Goal: Check status

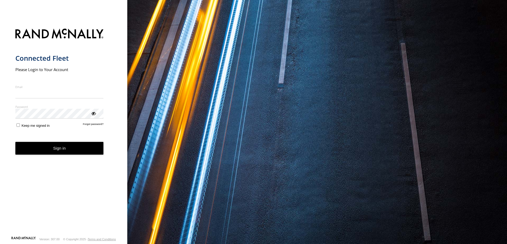
type input "**********"
click at [58, 154] on button "Sign in" at bounding box center [59, 148] width 88 height 13
click at [62, 150] on button "Sign in" at bounding box center [59, 148] width 88 height 13
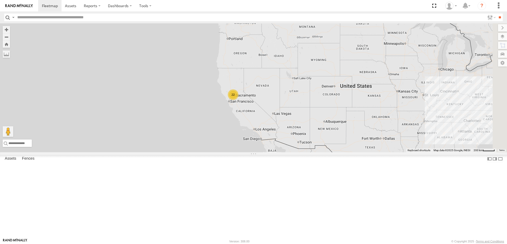
drag, startPoint x: 370, startPoint y: 112, endPoint x: 317, endPoint y: 170, distance: 78.0
click at [318, 152] on div "22" at bounding box center [253, 87] width 507 height 129
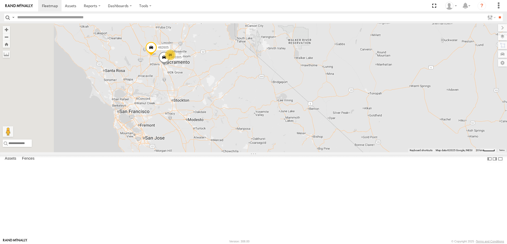
drag, startPoint x: 232, startPoint y: 86, endPoint x: 289, endPoint y: 152, distance: 87.7
click at [289, 152] on div "482605 20 483305" at bounding box center [253, 87] width 507 height 129
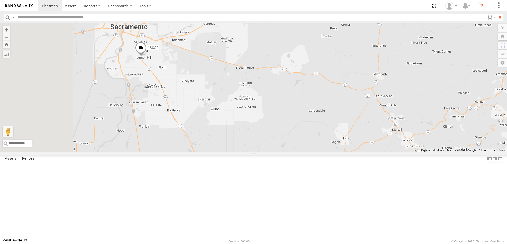
drag, startPoint x: 220, startPoint y: 96, endPoint x: 290, endPoint y: 120, distance: 73.2
click at [289, 120] on div "482605 483305 483304" at bounding box center [253, 87] width 507 height 129
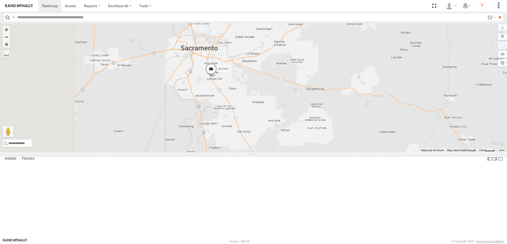
drag, startPoint x: 201, startPoint y: 147, endPoint x: 276, endPoint y: 167, distance: 78.2
click at [276, 152] on div "482605 483305 483304" at bounding box center [253, 87] width 507 height 129
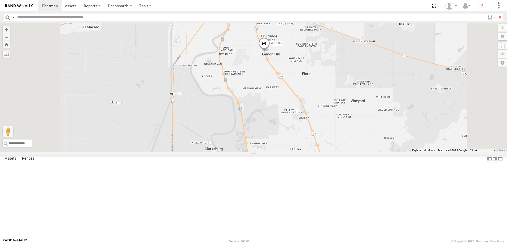
drag, startPoint x: 281, startPoint y: 118, endPoint x: 287, endPoint y: 165, distance: 47.0
click at [287, 152] on div "482605 483305 483304" at bounding box center [253, 87] width 507 height 129
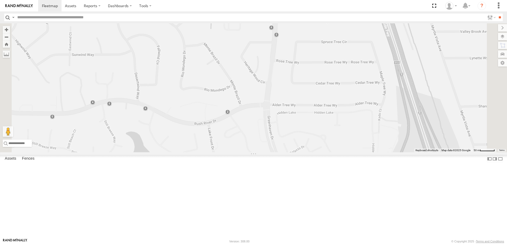
drag, startPoint x: 317, startPoint y: 91, endPoint x: 334, endPoint y: 157, distance: 68.4
click at [334, 152] on div "482605 483305 483304" at bounding box center [253, 87] width 507 height 129
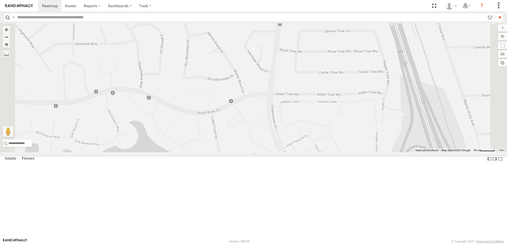
drag, startPoint x: 318, startPoint y: 178, endPoint x: 321, endPoint y: 161, distance: 17.0
click at [321, 152] on div "482605 483305 483304" at bounding box center [253, 87] width 507 height 129
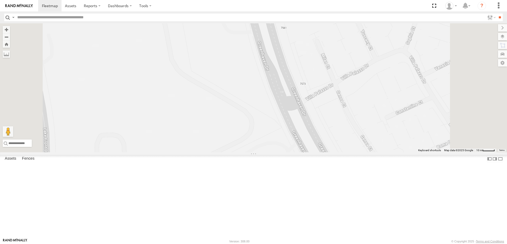
drag, startPoint x: 336, startPoint y: 179, endPoint x: 318, endPoint y: 114, distance: 66.9
click at [320, 118] on div "482605 483305 483304" at bounding box center [253, 87] width 507 height 129
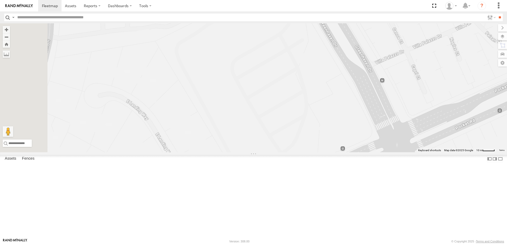
drag, startPoint x: 279, startPoint y: 175, endPoint x: 311, endPoint y: 110, distance: 72.4
click at [310, 112] on div "482605 483305 483304" at bounding box center [253, 87] width 507 height 129
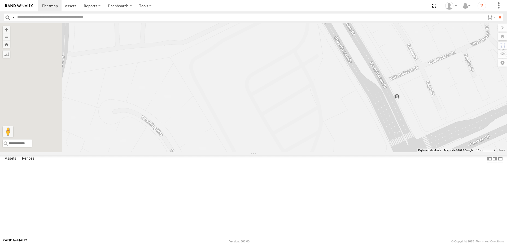
drag, startPoint x: 320, startPoint y: 92, endPoint x: 317, endPoint y: 144, distance: 52.0
click at [317, 144] on div "482605 483305 483304" at bounding box center [253, 87] width 507 height 129
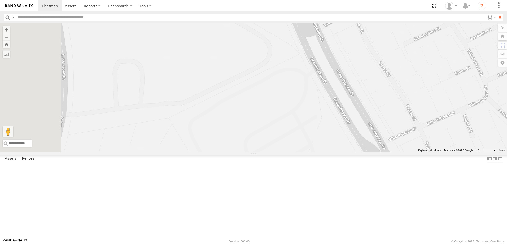
drag, startPoint x: 339, startPoint y: 86, endPoint x: 341, endPoint y: 155, distance: 68.4
click at [341, 152] on div "482605 483305 483304" at bounding box center [253, 87] width 507 height 129
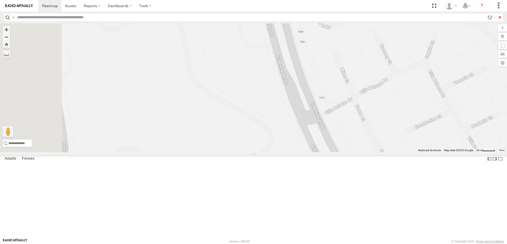
drag, startPoint x: 332, startPoint y: 101, endPoint x: 330, endPoint y: 145, distance: 44.3
click at [330, 145] on div "482605 483305 483304" at bounding box center [253, 87] width 507 height 129
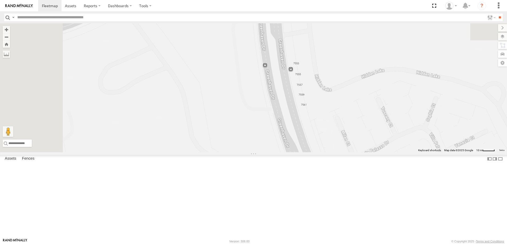
drag, startPoint x: 325, startPoint y: 93, endPoint x: 327, endPoint y: 138, distance: 45.3
click at [327, 138] on div "482605 483305 483304" at bounding box center [253, 87] width 507 height 129
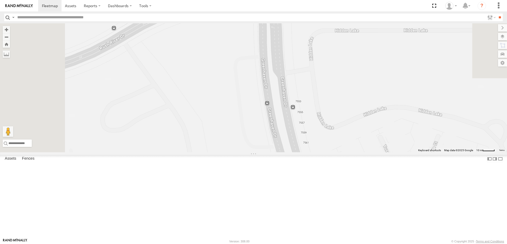
drag, startPoint x: 320, startPoint y: 96, endPoint x: 322, endPoint y: 128, distance: 31.6
click at [322, 128] on div "482605 483305 483304" at bounding box center [253, 87] width 507 height 129
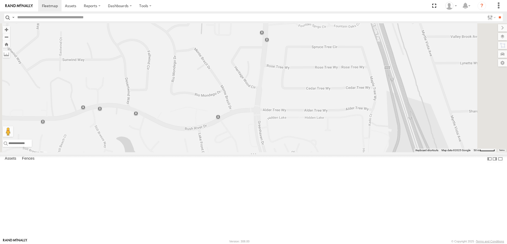
drag, startPoint x: 326, startPoint y: 98, endPoint x: 324, endPoint y: 136, distance: 38.5
click at [324, 136] on div "482605 483305 483304" at bounding box center [253, 87] width 507 height 129
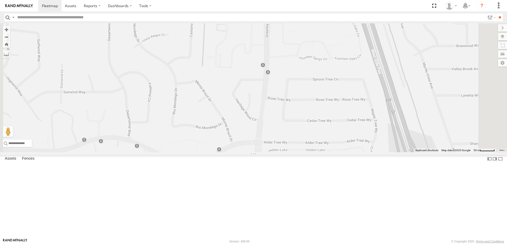
drag, startPoint x: 327, startPoint y: 98, endPoint x: 329, endPoint y: 144, distance: 46.4
click at [329, 138] on div "482605 483305 483304" at bounding box center [253, 87] width 507 height 129
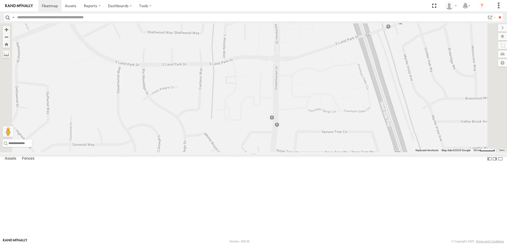
drag, startPoint x: 302, startPoint y: 96, endPoint x: 315, endPoint y: 132, distance: 38.6
click at [315, 132] on div "482605 483305 483304" at bounding box center [253, 87] width 507 height 129
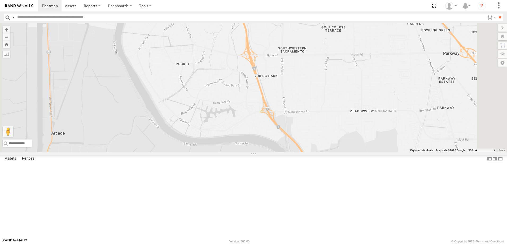
drag, startPoint x: 317, startPoint y: 72, endPoint x: 313, endPoint y: 96, distance: 24.4
click at [315, 95] on div "482605 483305 483304" at bounding box center [253, 87] width 507 height 129
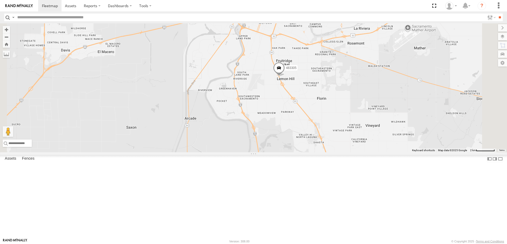
drag, startPoint x: 360, startPoint y: 107, endPoint x: 326, endPoint y: 148, distance: 52.7
click at [327, 147] on div "482605 483305 483304" at bounding box center [253, 87] width 507 height 129
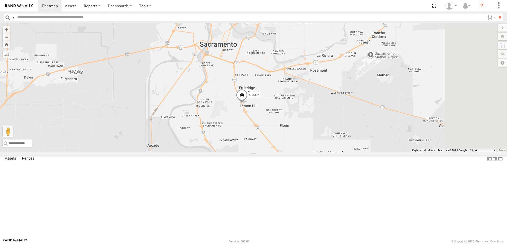
click at [247, 103] on span at bounding box center [242, 96] width 12 height 14
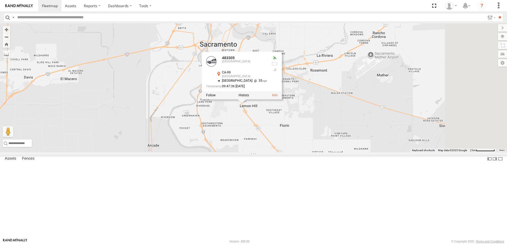
click at [380, 141] on div "482605 483305 483304 483305 [GEOGRAPHIC_DATA]-99 [GEOGRAPHIC_DATA] 38.51846 , -…" at bounding box center [253, 87] width 507 height 129
